Goal: Task Accomplishment & Management: Manage account settings

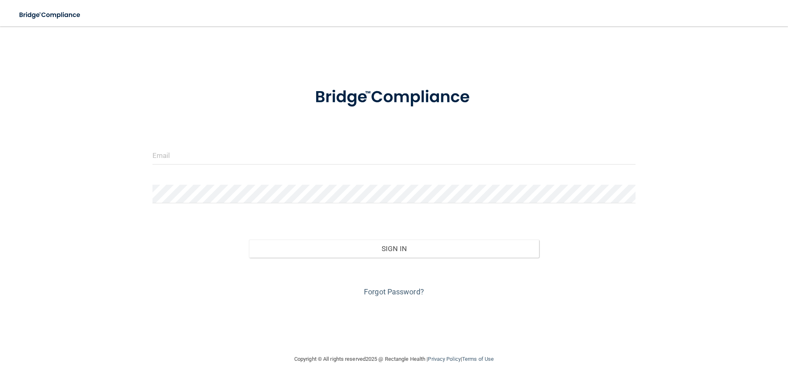
click at [472, 146] on form "Invalid email/password. You don't have permission to access that page. Sign In …" at bounding box center [395, 187] width 484 height 223
click at [450, 162] on input "email" at bounding box center [395, 155] width 484 height 19
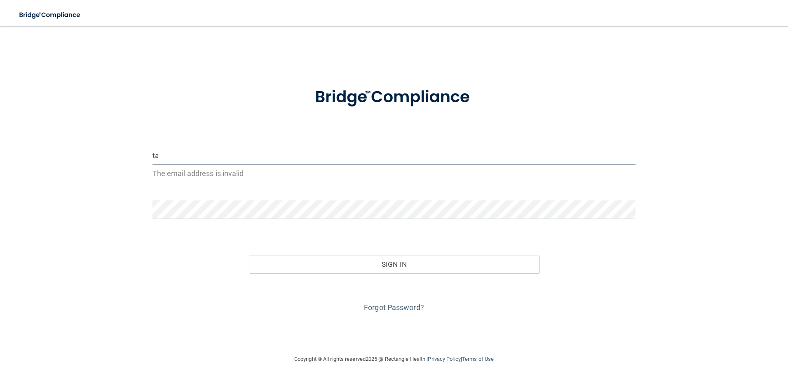
type input "[EMAIL_ADDRESS][DOMAIN_NAME]"
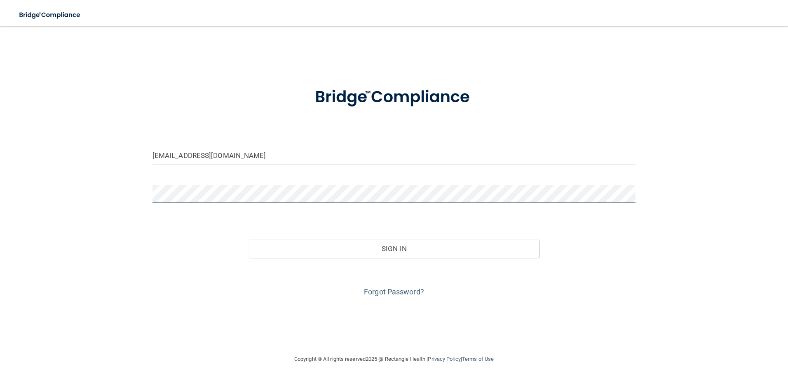
click at [249, 240] on button "Sign In" at bounding box center [394, 249] width 290 height 18
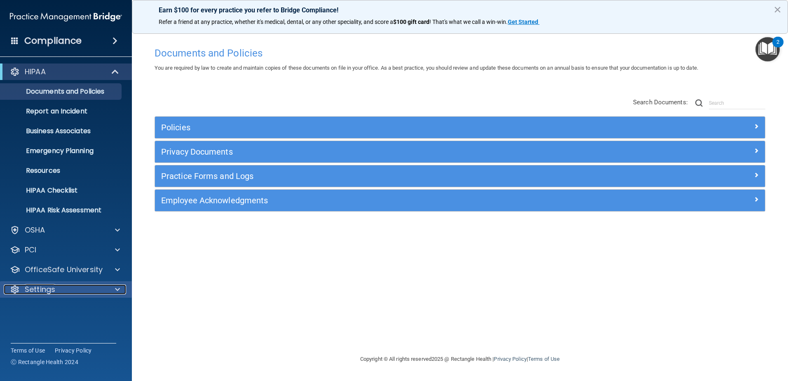
click at [117, 293] on span at bounding box center [117, 289] width 5 height 10
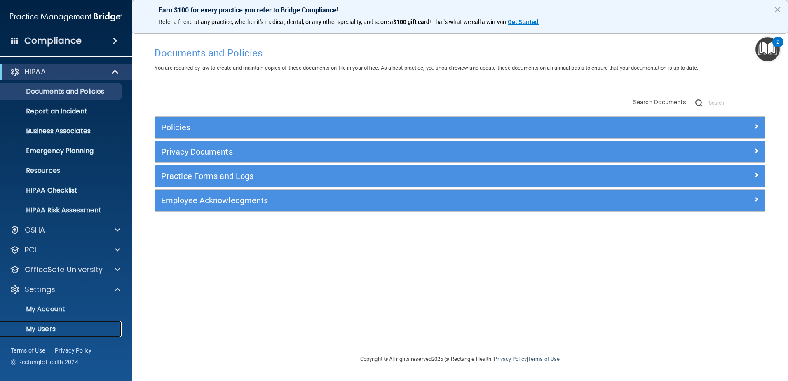
click at [69, 326] on p "My Users" at bounding box center [61, 329] width 113 height 8
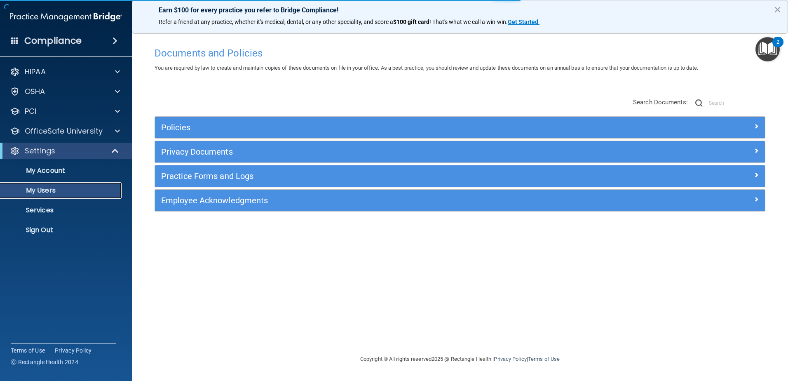
select select "20"
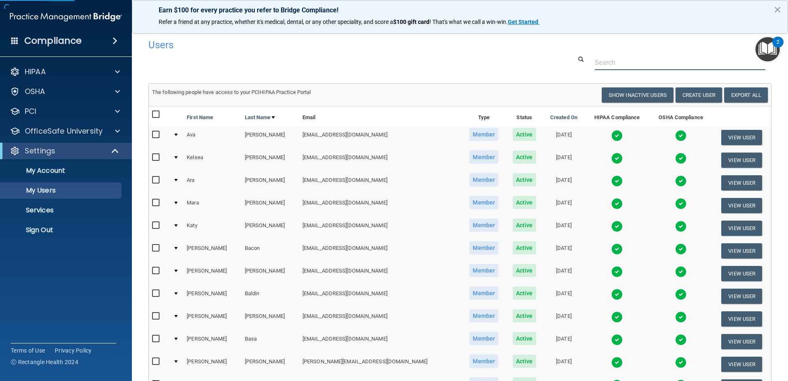
click at [625, 66] on input "text" at bounding box center [680, 62] width 171 height 15
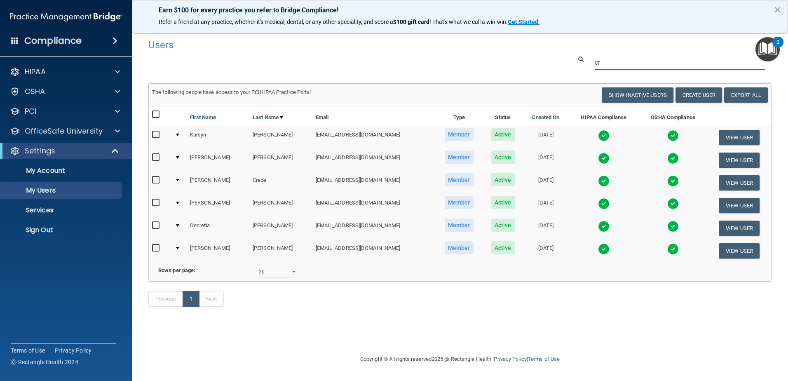
type input "cr"
drag, startPoint x: 619, startPoint y: 60, endPoint x: 573, endPoint y: 61, distance: 45.4
click at [573, 61] on div "cr" at bounding box center [672, 62] width 212 height 15
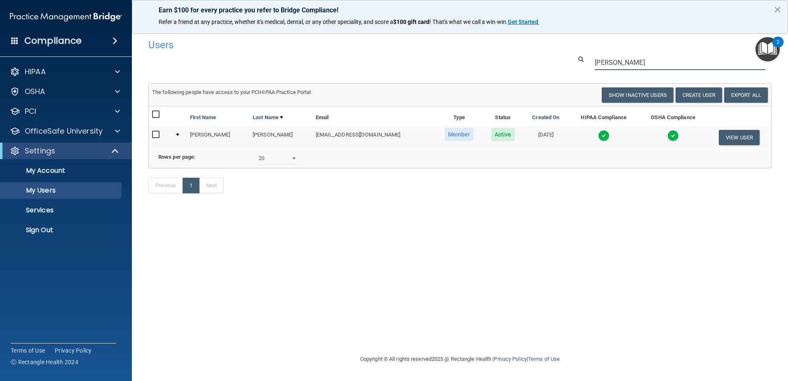
drag, startPoint x: 612, startPoint y: 63, endPoint x: 552, endPoint y: 66, distance: 60.3
click at [552, 66] on div "[PERSON_NAME]" at bounding box center [460, 62] width 636 height 15
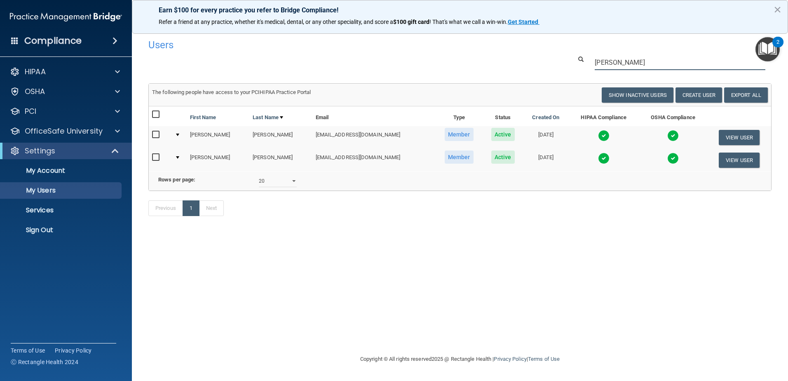
drag, startPoint x: 626, startPoint y: 63, endPoint x: 581, endPoint y: 68, distance: 46.1
click at [581, 68] on div "[PERSON_NAME]" at bounding box center [672, 62] width 212 height 15
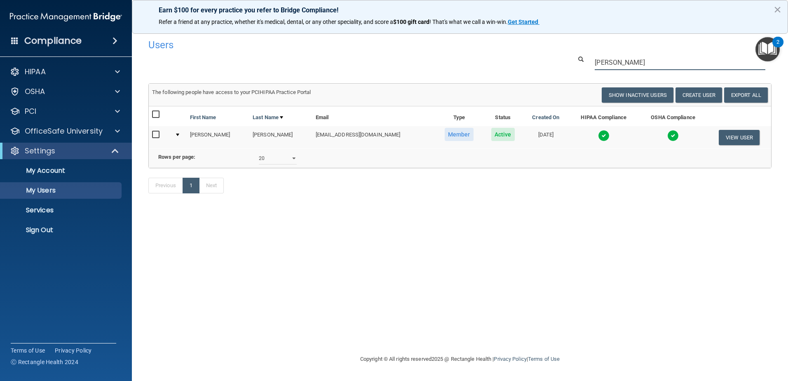
drag, startPoint x: 626, startPoint y: 58, endPoint x: 485, endPoint y: 65, distance: 140.8
click at [485, 65] on div "[PERSON_NAME]" at bounding box center [460, 62] width 636 height 15
drag, startPoint x: 634, startPoint y: 62, endPoint x: 546, endPoint y: 65, distance: 87.9
click at [546, 65] on div "[PERSON_NAME]" at bounding box center [460, 62] width 636 height 15
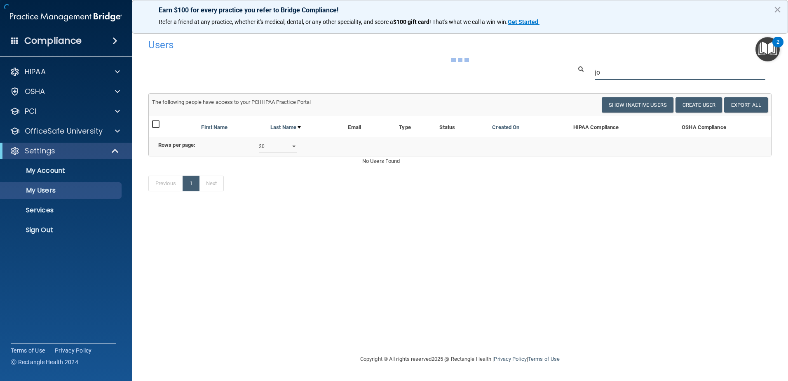
type input "j"
type input "m"
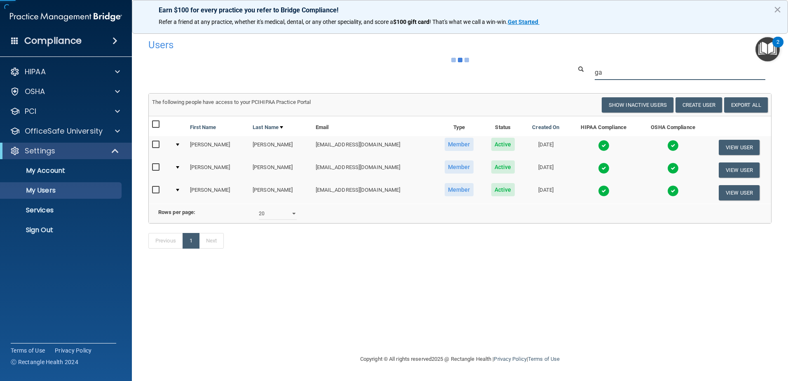
type input "g"
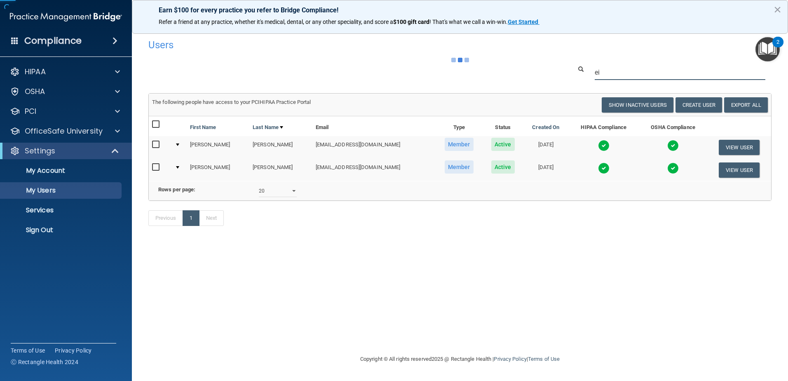
type input "e"
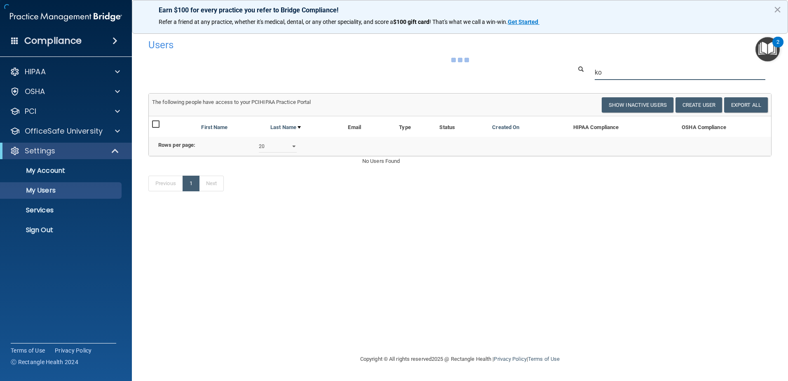
type input "k"
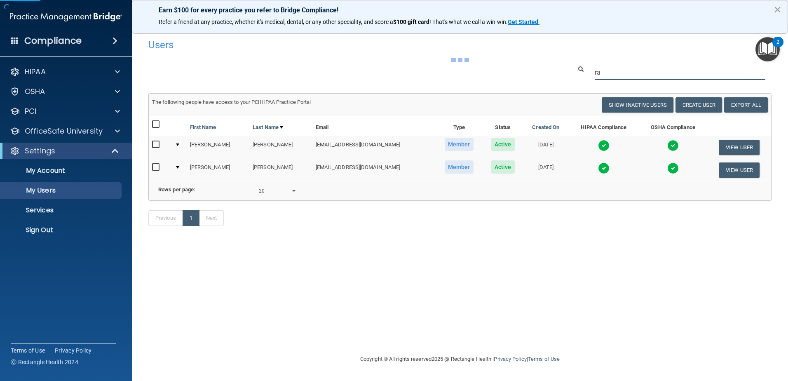
type input "r"
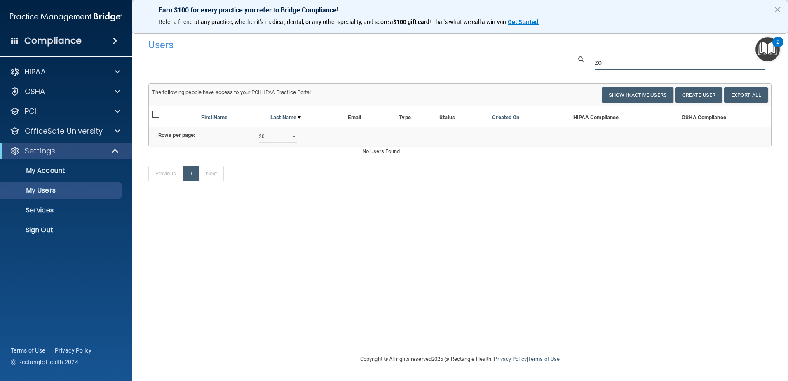
type input "z"
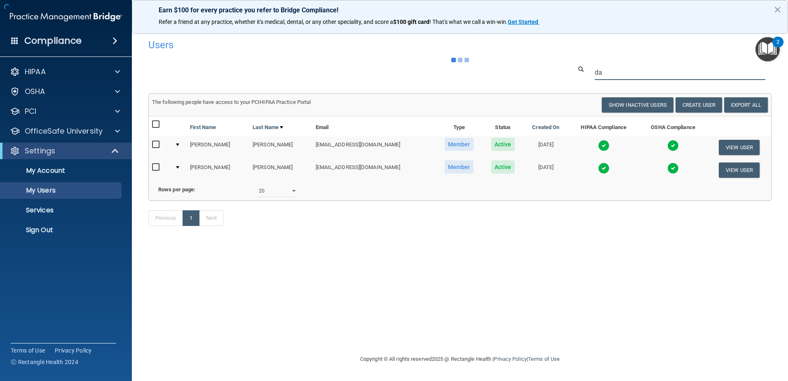
type input "d"
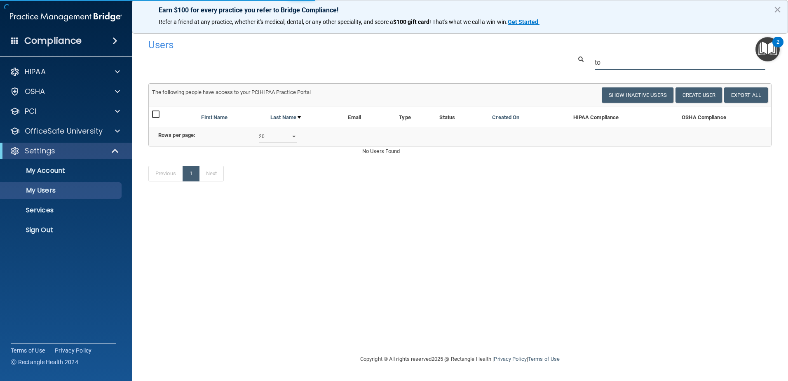
type input "t"
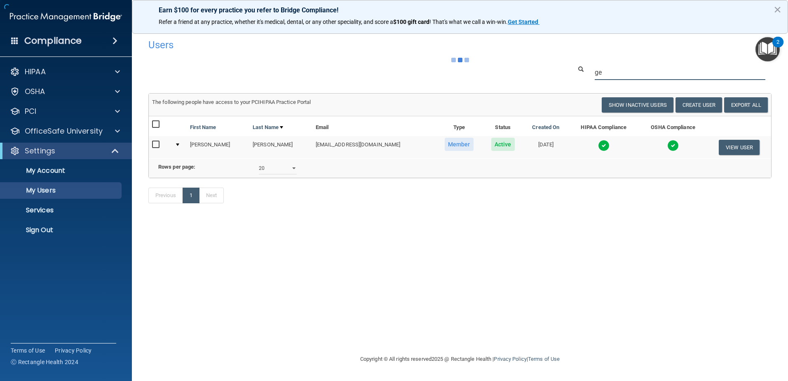
type input "g"
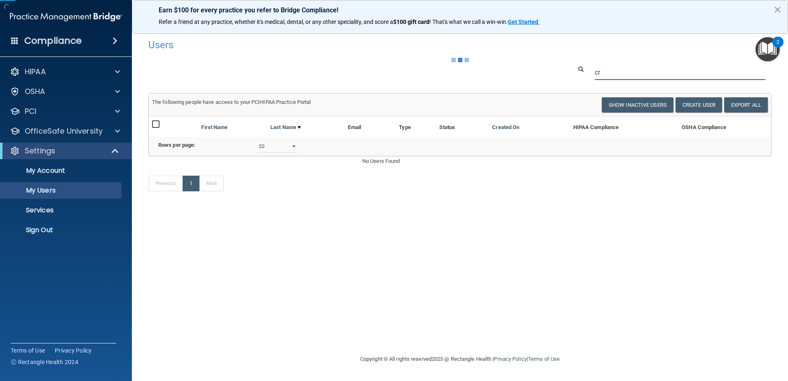
type input "c"
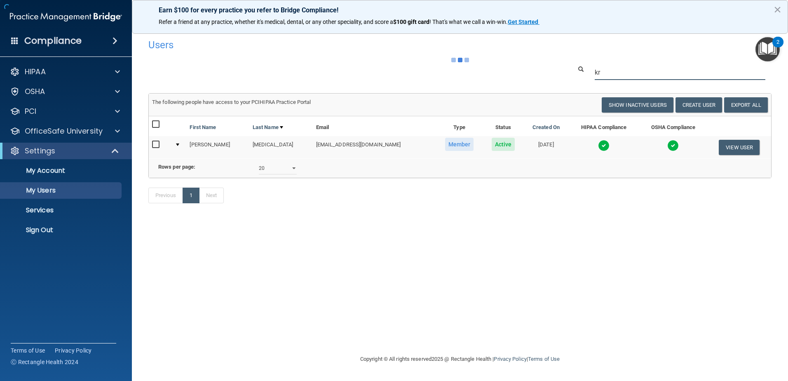
type input "k"
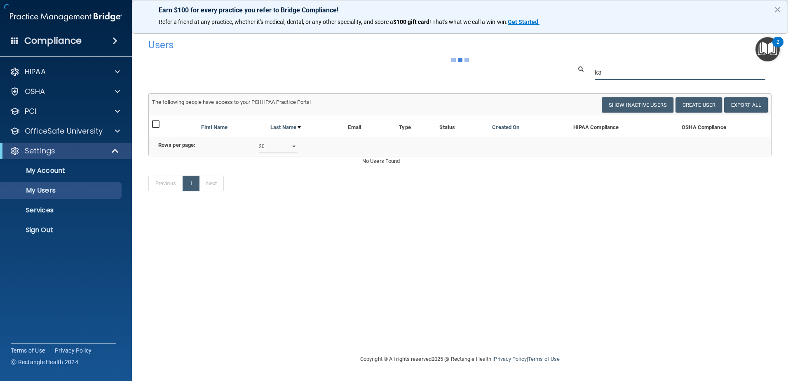
type input "k"
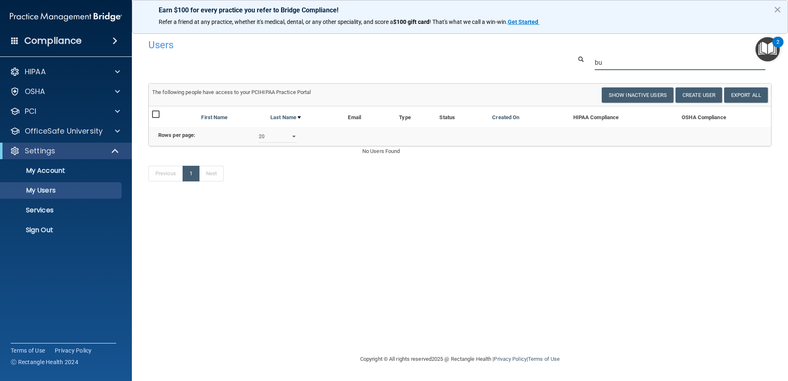
type input "b"
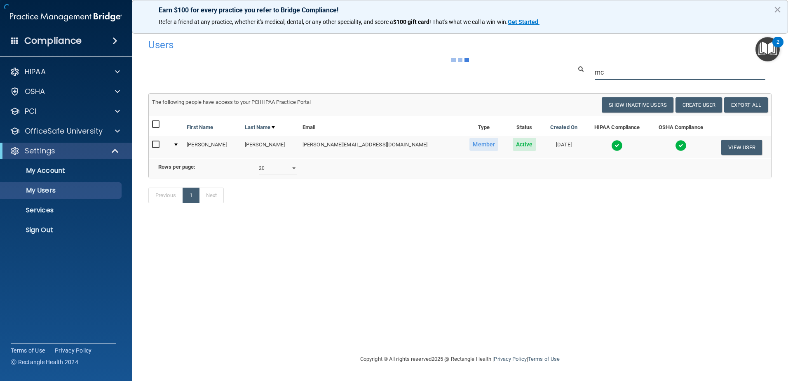
type input "m"
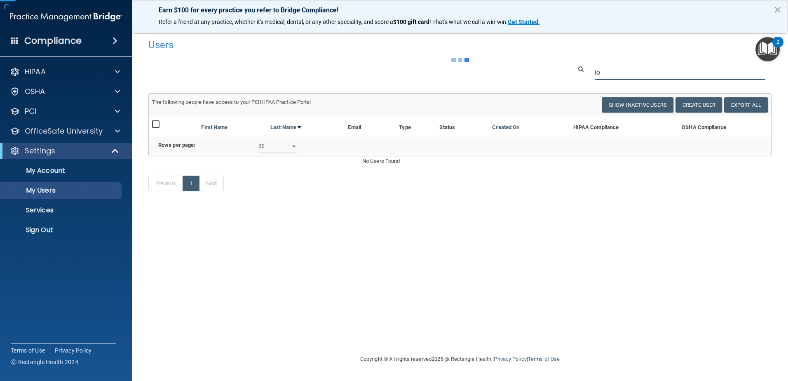
type input "l"
type input "j"
type input "g"
type input "a"
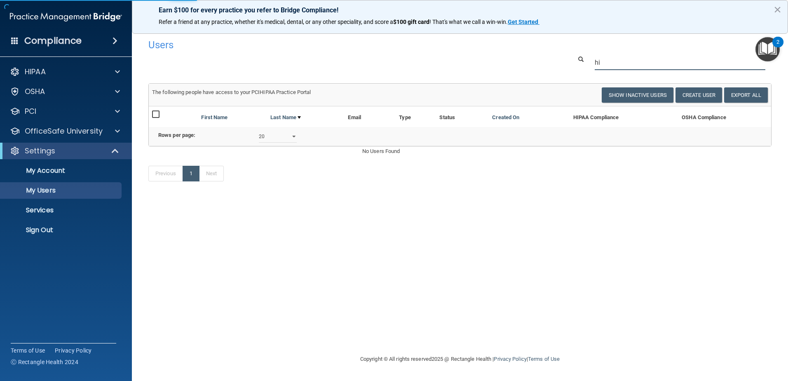
type input "h"
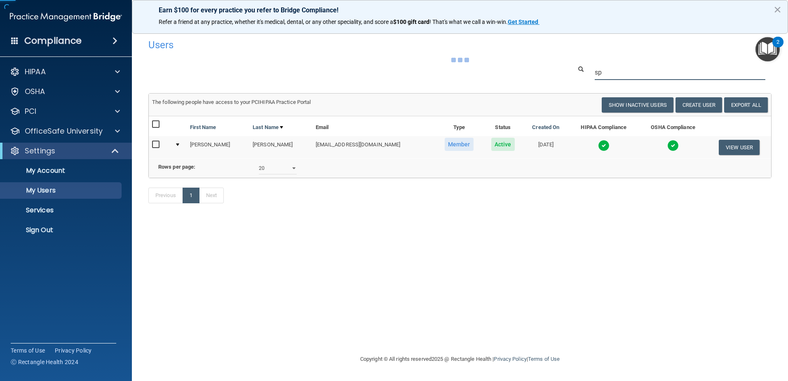
type input "s"
type input "g"
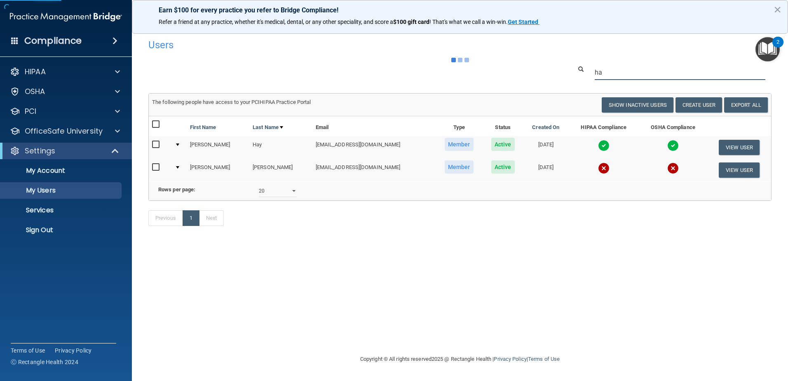
type input "h"
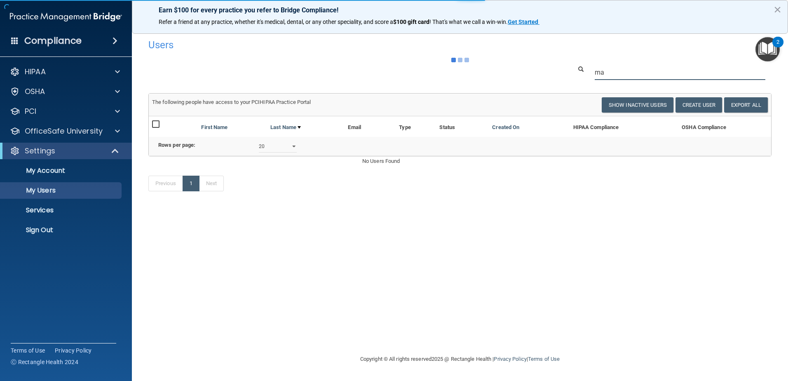
type input "m"
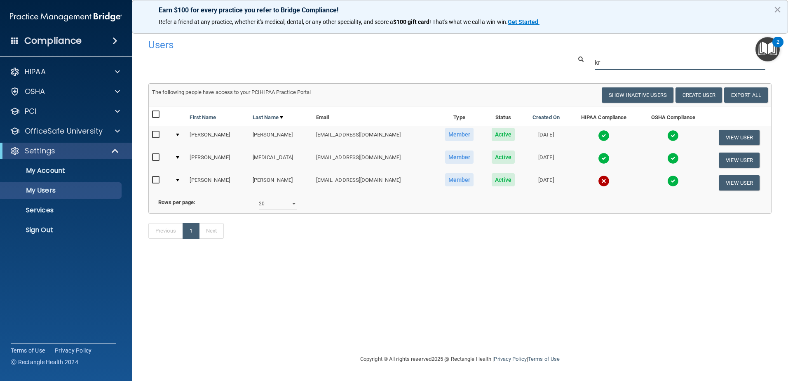
type input "k"
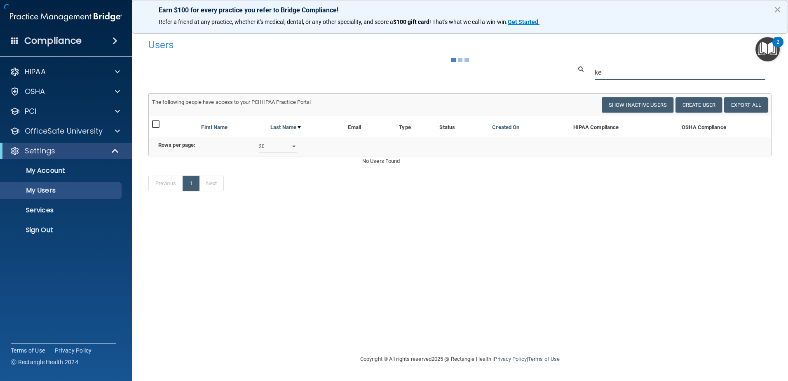
type input "k"
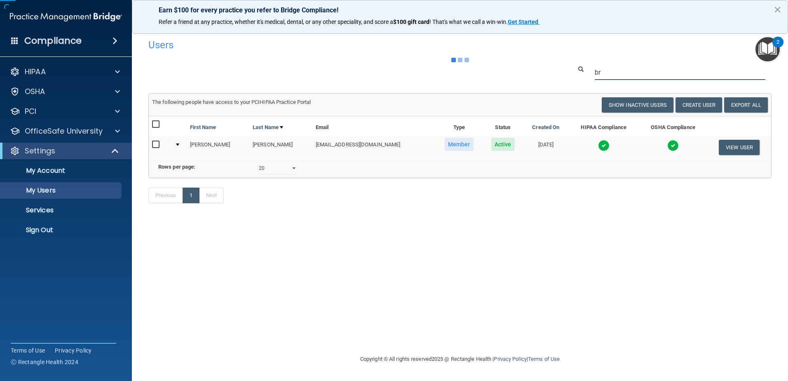
type input "b"
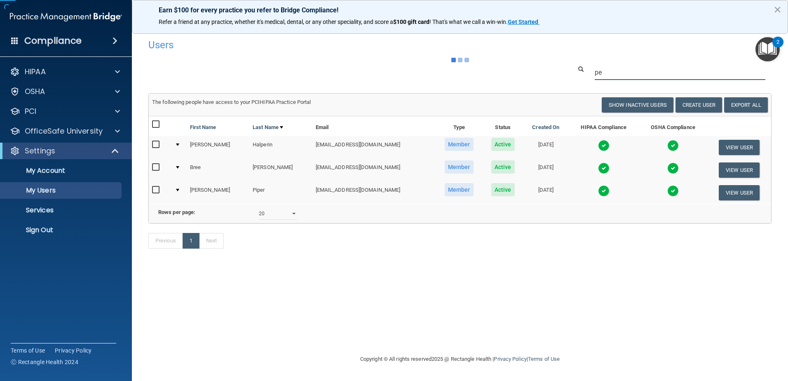
type input "p"
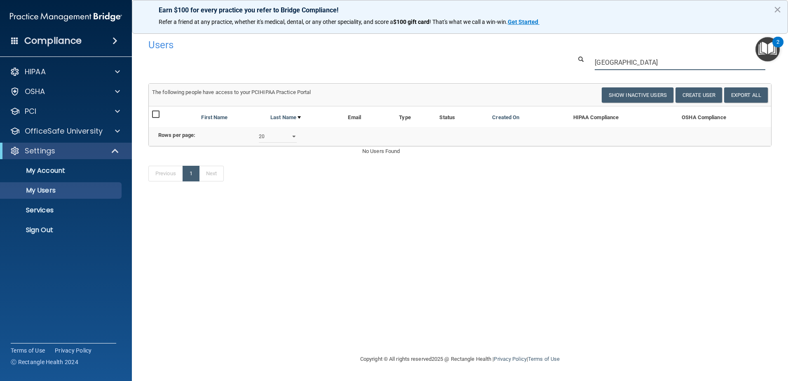
drag, startPoint x: 625, startPoint y: 64, endPoint x: 593, endPoint y: 68, distance: 32.8
click at [590, 67] on div "[GEOGRAPHIC_DATA]" at bounding box center [680, 62] width 183 height 15
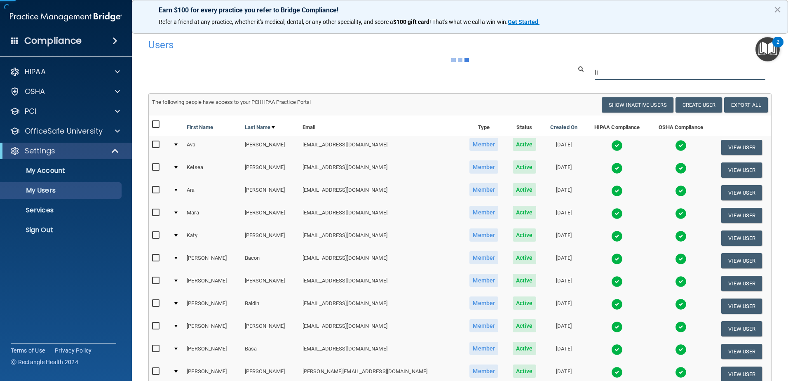
type input "l"
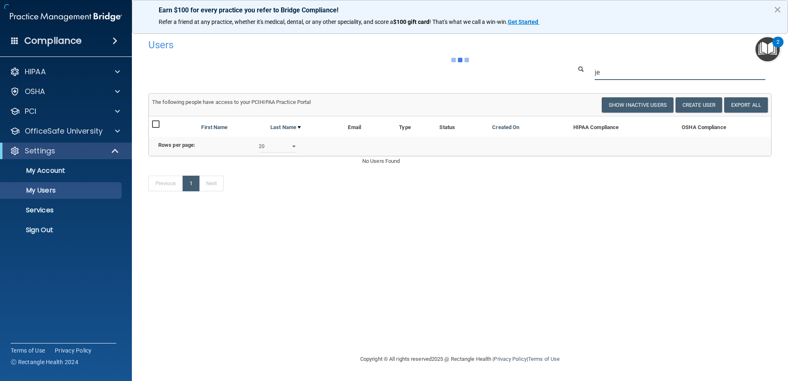
type input "j"
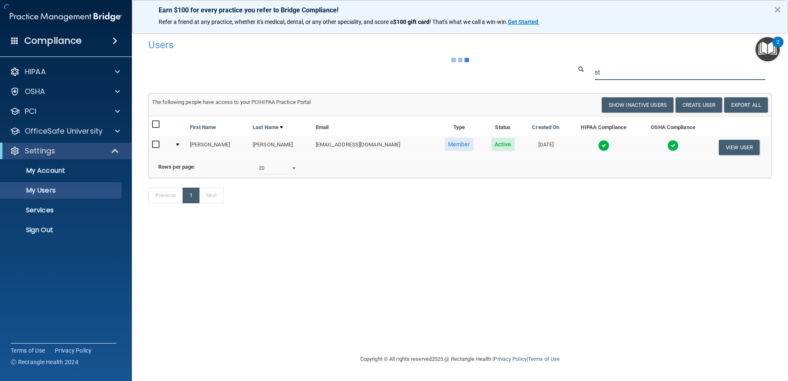
type input "s"
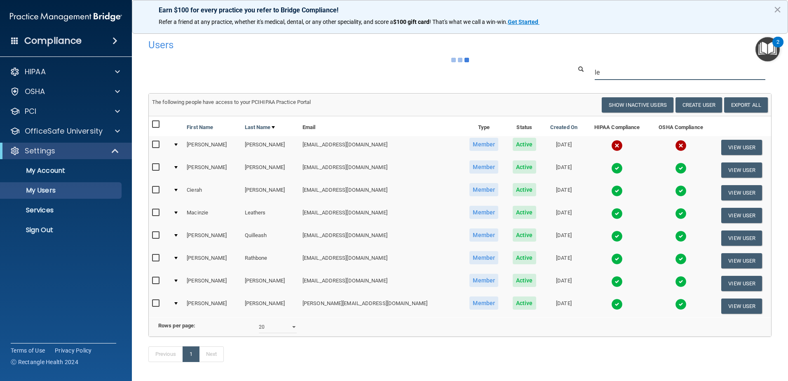
type input "l"
type input "e"
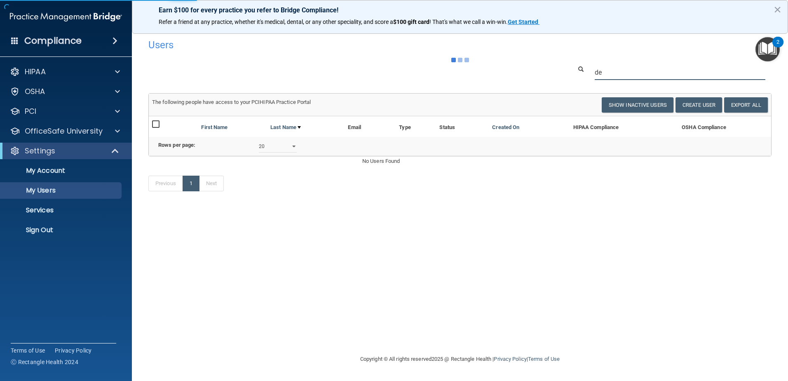
type input "d"
type input "j"
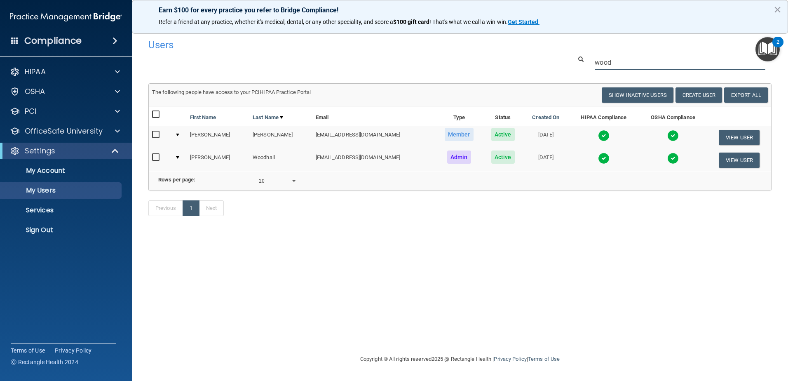
drag, startPoint x: 609, startPoint y: 66, endPoint x: 518, endPoint y: 73, distance: 91.0
click at [518, 73] on div "Users Success! New user created. × Error! The user couldn't be created. × Succe…" at bounding box center [459, 132] width 623 height 194
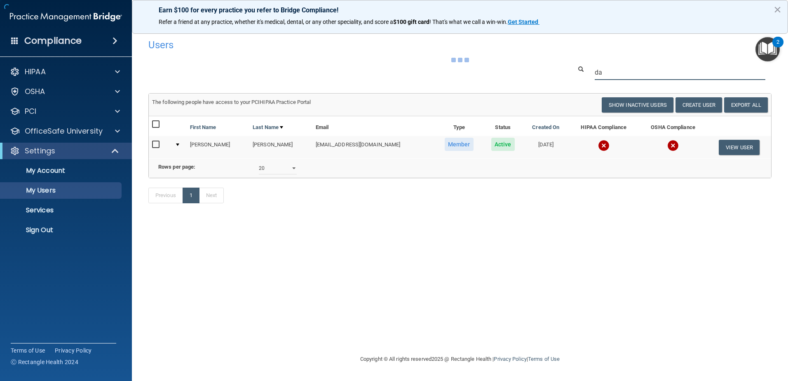
type input "d"
